Goal: Information Seeking & Learning: Learn about a topic

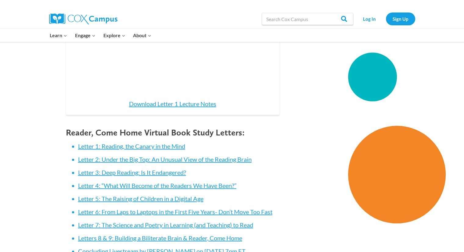
scroll to position [654, 0]
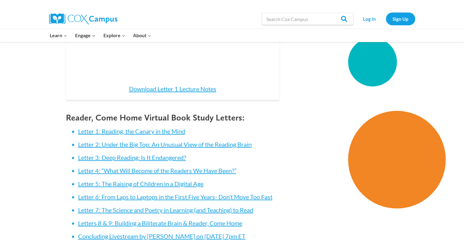
click at [148, 135] on li "Letter 1: Reading, the Canary in the Mind" at bounding box center [179, 131] width 202 height 9
click at [147, 132] on link "Letter 1: Reading, the Canary in the Mind" at bounding box center [131, 131] width 107 height 7
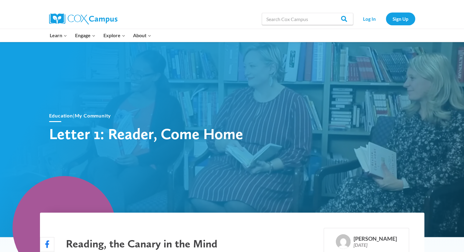
click at [282, 120] on div "Education | My Community Letter 1: Reader, Come Home" at bounding box center [232, 127] width 385 height 122
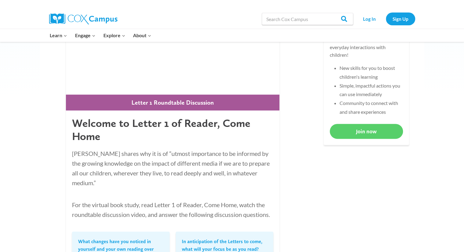
scroll to position [280, 0]
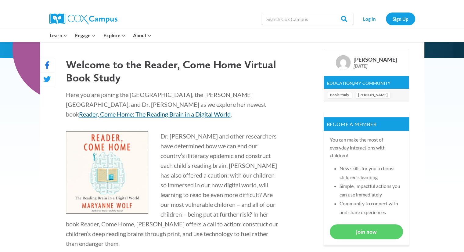
click at [231, 111] on link "Reader, Come Home: The Reading Brain in a Digital World" at bounding box center [155, 114] width 152 height 7
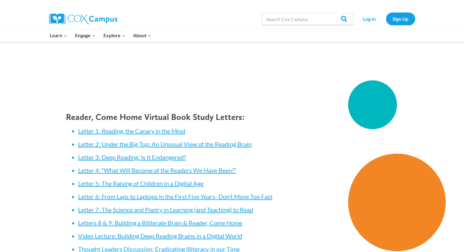
scroll to position [759, 0]
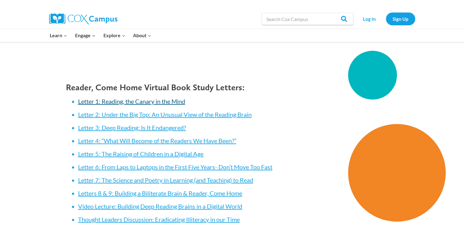
click at [166, 101] on link "Letter 1: Reading, the Canary in the Mind" at bounding box center [131, 101] width 107 height 7
